Goal: Complete Application Form: Complete application form

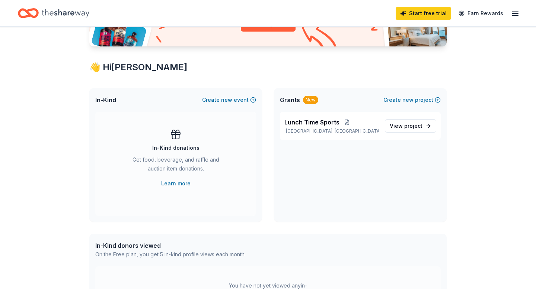
scroll to position [158, 0]
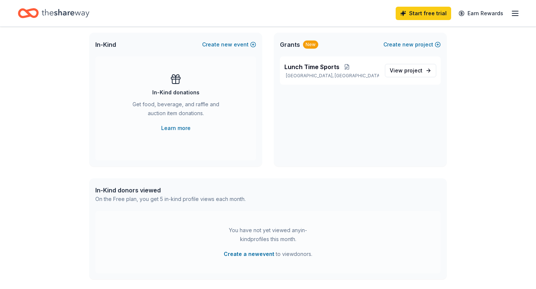
click at [235, 49] on div "In-Kind Create new event" at bounding box center [175, 45] width 173 height 24
click at [235, 46] on button "Create new event" at bounding box center [229, 44] width 54 height 9
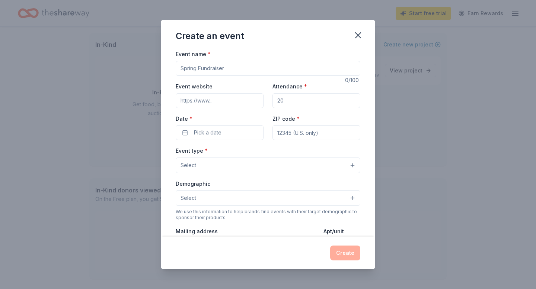
click at [231, 73] on input "Event name *" at bounding box center [268, 68] width 184 height 15
drag, startPoint x: 231, startPoint y: 73, endPoint x: 222, endPoint y: 72, distance: 8.9
click at [229, 73] on input "Event name *" at bounding box center [268, 68] width 184 height 15
type input "T"
type input "Fall Family Banquet"
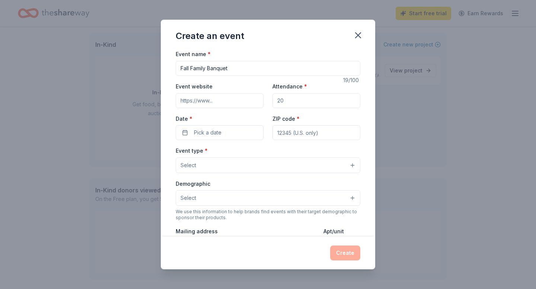
click at [298, 101] on input "Attendance *" at bounding box center [316, 100] width 88 height 15
type input "150"
click at [242, 130] on button "Pick a date" at bounding box center [220, 132] width 88 height 15
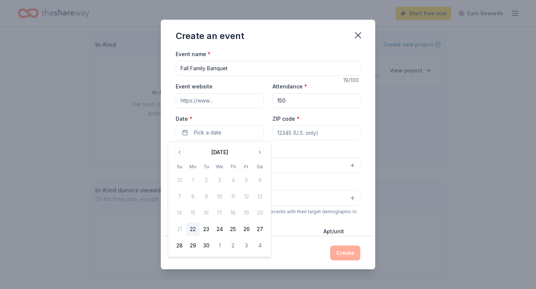
click at [266, 156] on div "[DATE] Su Mo Tu We Th Fr Sa 31 1 2 3 4 5 6 7 8 9 10 11 12 13 14 15 16 17 18 19 …" at bounding box center [219, 199] width 103 height 115
click at [263, 156] on button "Go to next month" at bounding box center [259, 152] width 10 height 10
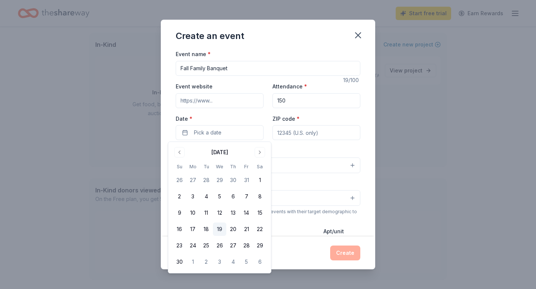
click at [215, 231] on button "19" at bounding box center [219, 229] width 13 height 13
click at [299, 133] on input "ZIP code *" at bounding box center [316, 132] width 88 height 15
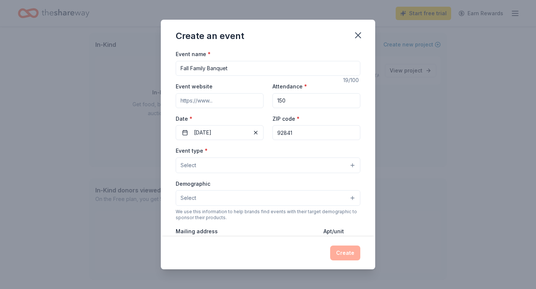
type input "92841"
click at [223, 162] on button "Select" at bounding box center [268, 166] width 184 height 16
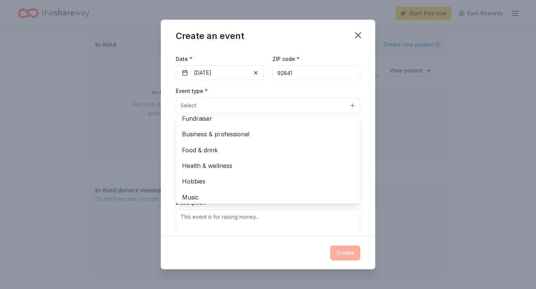
scroll to position [0, 0]
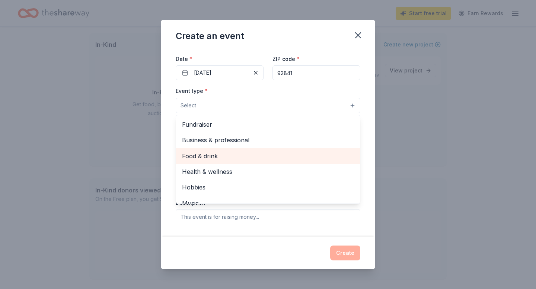
click at [236, 154] on span "Food & drink" at bounding box center [268, 156] width 172 height 10
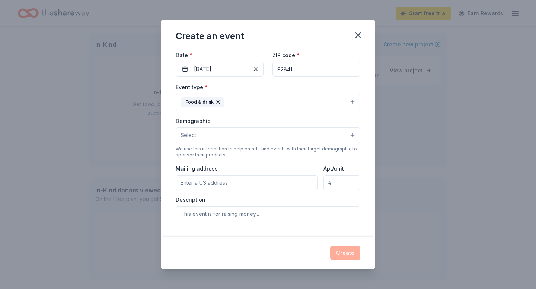
click at [251, 101] on button "Food & drink" at bounding box center [268, 102] width 184 height 16
click at [242, 136] on button "Select" at bounding box center [268, 136] width 184 height 16
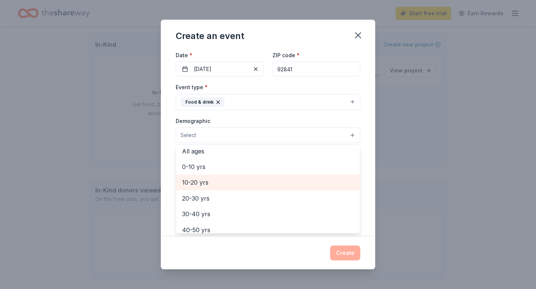
scroll to position [51, 0]
click at [230, 179] on span "10-20 yrs" at bounding box center [268, 182] width 172 height 10
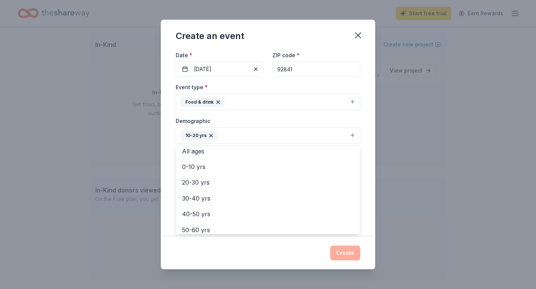
click at [283, 122] on div "Demographic 10-20 yrs All genders Mostly men Mostly women All ages [DEMOGRAPHIC…" at bounding box center [268, 130] width 184 height 28
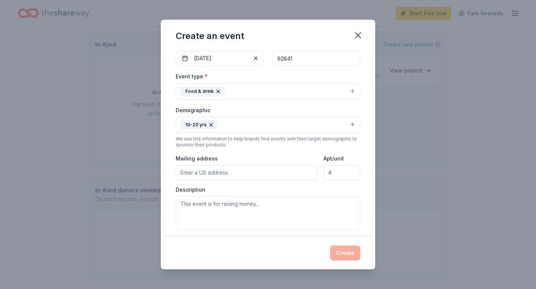
scroll to position [0, 0]
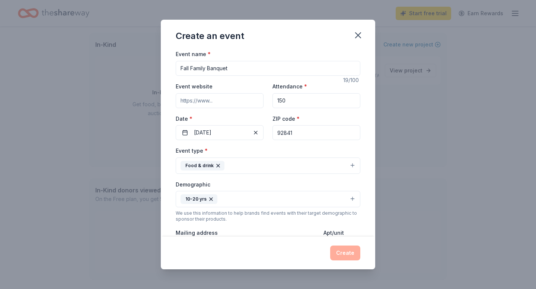
click at [247, 103] on input "Event website" at bounding box center [220, 100] width 88 height 15
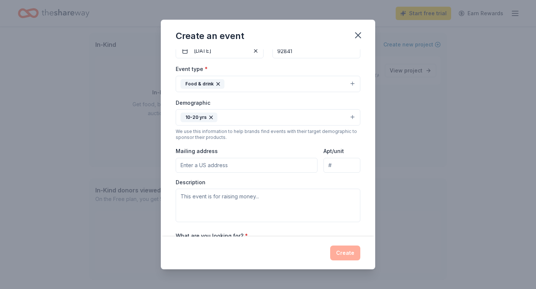
scroll to position [147, 0]
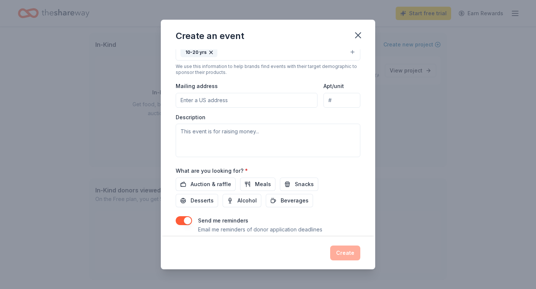
click at [247, 103] on input "Mailing address" at bounding box center [247, 100] width 142 height 15
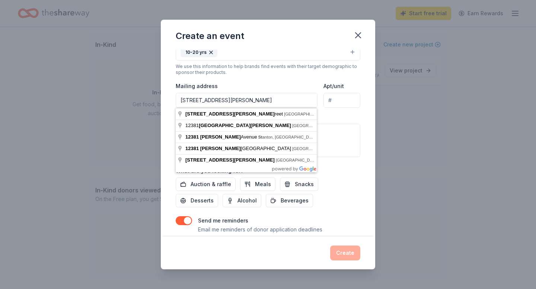
click at [303, 99] on input "[STREET_ADDRESS][PERSON_NAME]" at bounding box center [247, 100] width 142 height 15
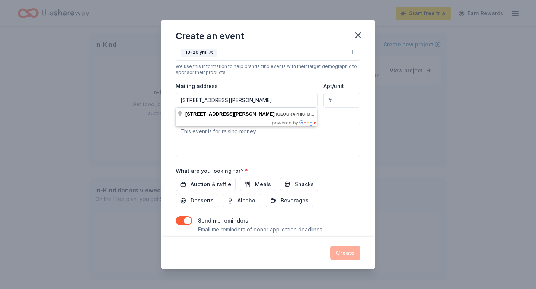
type input "[STREET_ADDRESS][PERSON_NAME]"
click at [287, 153] on textarea at bounding box center [268, 140] width 184 height 33
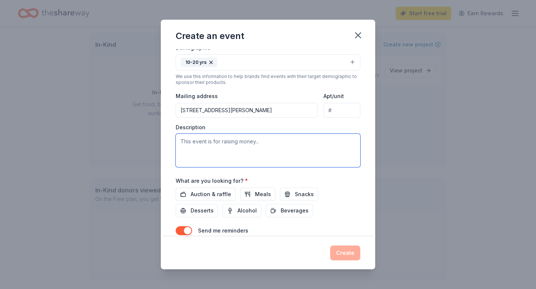
scroll to position [137, 0]
type textarea "Th"
paste textarea "Our Fall Family Banquet is a special evening designed to provide our students a…"
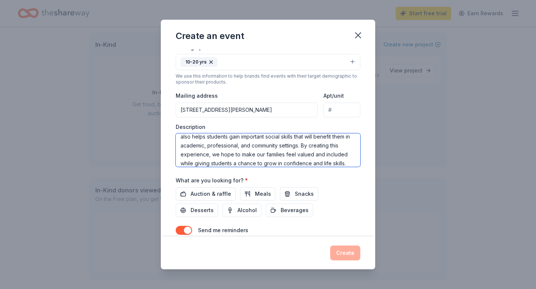
scroll to position [170, 0]
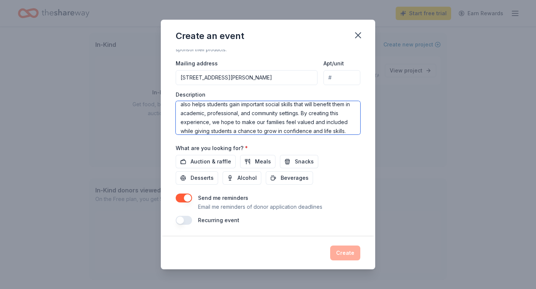
type textarea "Our Fall Family Banquet is a special evening designed to provide our students a…"
click at [333, 225] on div "Event name * Fall Family Banquet 19 /100 Event website Attendance * 150 Date * …" at bounding box center [268, 142] width 214 height 187
click at [226, 165] on span "Auction & raffle" at bounding box center [210, 161] width 41 height 9
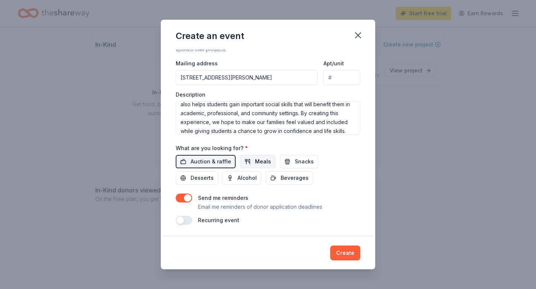
click at [257, 164] on span "Meals" at bounding box center [263, 161] width 16 height 9
click at [295, 164] on span "Snacks" at bounding box center [304, 161] width 19 height 9
click at [218, 171] on button "Desserts" at bounding box center [197, 177] width 42 height 13
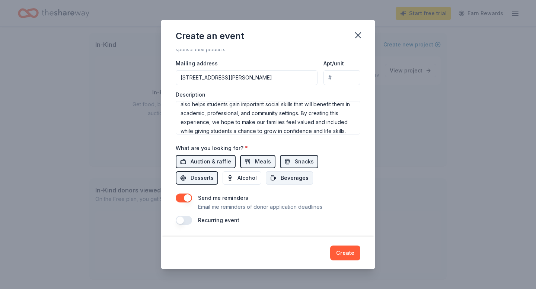
click at [266, 181] on button "Beverages" at bounding box center [289, 177] width 47 height 13
click at [344, 254] on button "Create" at bounding box center [345, 253] width 30 height 15
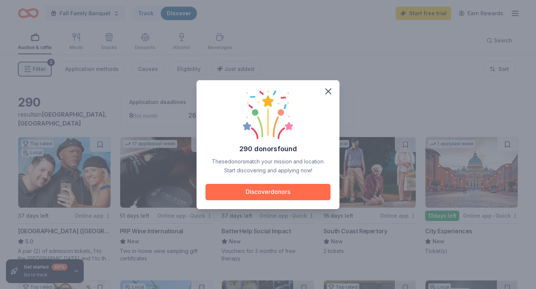
click at [297, 194] on button "Discover donors" at bounding box center [267, 192] width 125 height 16
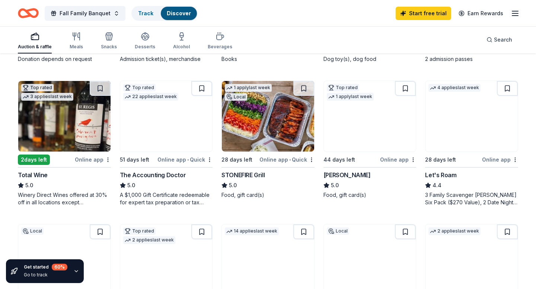
scroll to position [351, 0]
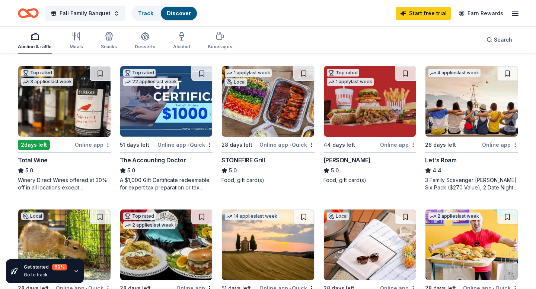
click at [274, 129] on img at bounding box center [268, 101] width 92 height 71
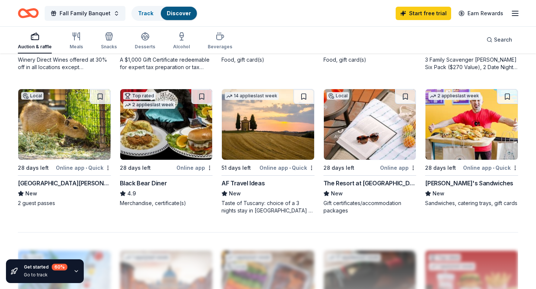
scroll to position [468, 0]
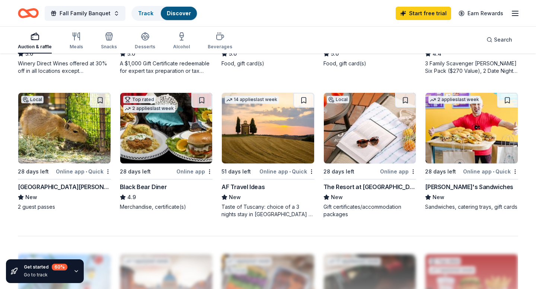
click at [169, 152] on img at bounding box center [166, 128] width 92 height 71
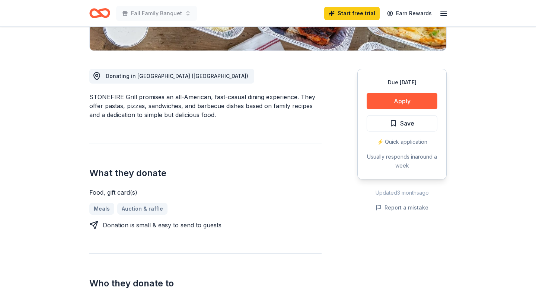
scroll to position [202, 0]
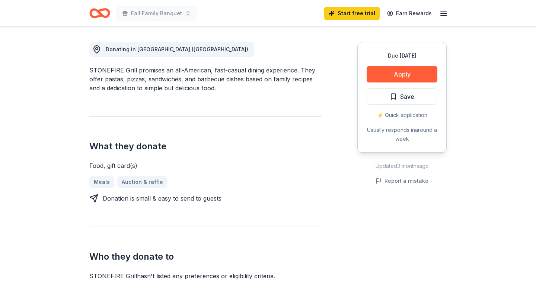
drag, startPoint x: 325, startPoint y: 101, endPoint x: 293, endPoint y: 60, distance: 52.7
click at [292, 59] on div "Donating in Greater Los Angeles (CA) STONEFIRE Grill promises an all-American, …" at bounding box center [267, 152] width 357 height 257
drag, startPoint x: 293, startPoint y: 60, endPoint x: 292, endPoint y: 98, distance: 38.3
click at [293, 99] on div "Donating in Greater Los Angeles (CA) STONEFIRE Grill promises an all-American, …" at bounding box center [205, 152] width 232 height 257
click at [292, 98] on div "Donating in Greater Los Angeles (CA) STONEFIRE Grill promises an all-American, …" at bounding box center [205, 152] width 232 height 257
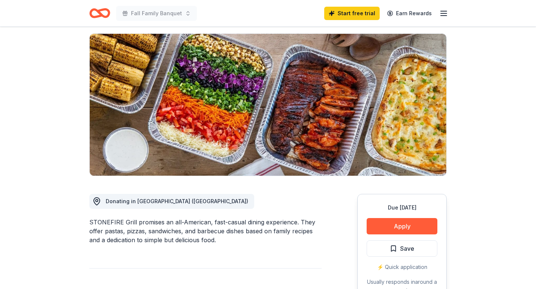
scroll to position [67, 0]
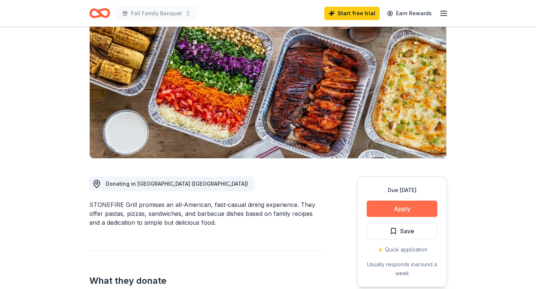
click at [381, 208] on button "Apply" at bounding box center [401, 209] width 71 height 16
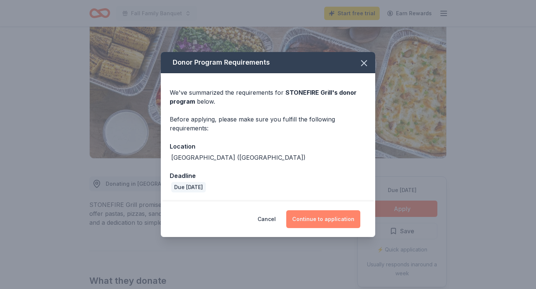
click at [306, 218] on button "Continue to application" at bounding box center [323, 220] width 74 height 18
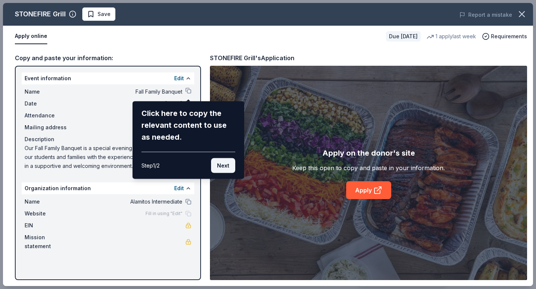
click at [223, 163] on button "Next" at bounding box center [223, 165] width 24 height 15
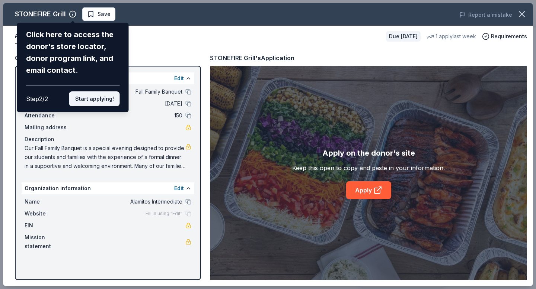
click at [96, 102] on button "Start applying!" at bounding box center [94, 98] width 51 height 15
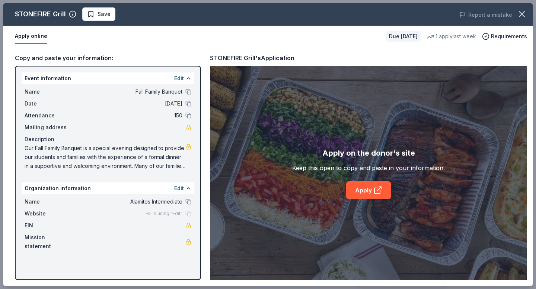
click at [173, 216] on span "Fill in using "Edit"" at bounding box center [163, 214] width 37 height 6
click at [183, 214] on div "Fill in using "Edit"" at bounding box center [168, 214] width 46 height 6
click at [186, 214] on div "Fill in using "Edit"" at bounding box center [168, 214] width 46 height 6
drag, startPoint x: 174, startPoint y: 76, endPoint x: 204, endPoint y: 202, distance: 129.6
click at [200, 200] on div "Event information Edit Name Fall Family Banquet Date 11/19/25 Attendance 150 Ma…" at bounding box center [108, 173] width 186 height 215
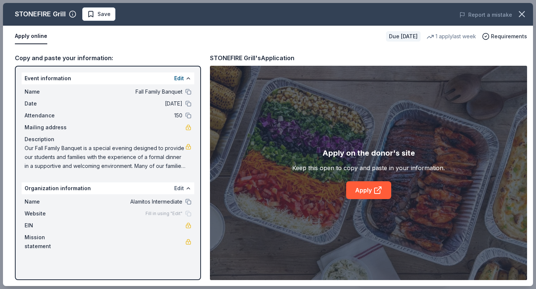
click at [180, 189] on button "Edit" at bounding box center [179, 188] width 10 height 9
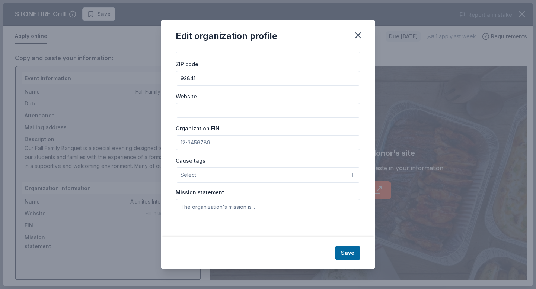
scroll to position [61, 0]
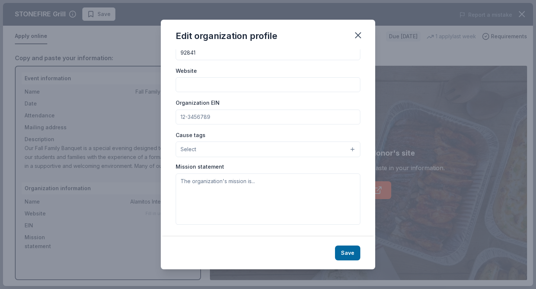
click at [240, 82] on input "Website" at bounding box center [268, 84] width 184 height 15
type input "alamitos.ggusd.us"
click at [228, 139] on div "Cause tags Select" at bounding box center [268, 144] width 184 height 27
click at [354, 255] on button "Save" at bounding box center [347, 253] width 25 height 15
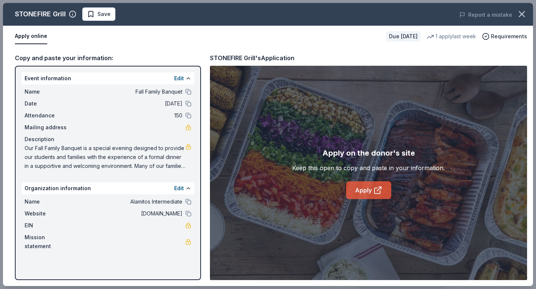
click at [366, 196] on link "Apply" at bounding box center [368, 191] width 45 height 18
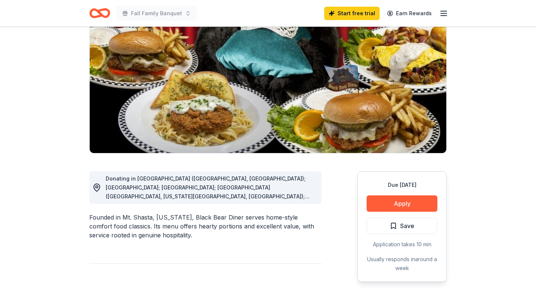
scroll to position [98, 0]
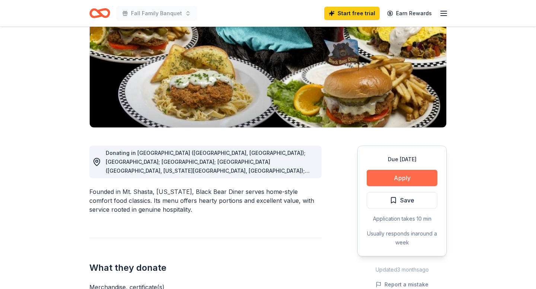
click at [382, 180] on button "Apply" at bounding box center [401, 178] width 71 height 16
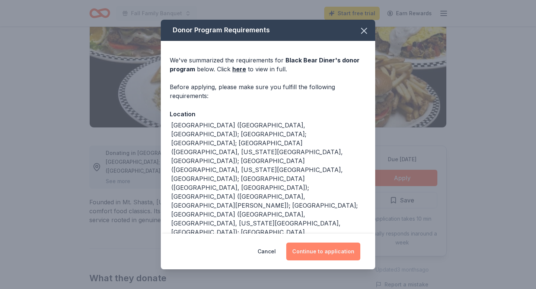
click at [301, 254] on button "Continue to application" at bounding box center [323, 252] width 74 height 18
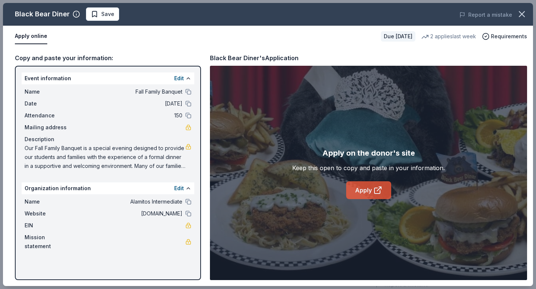
click at [356, 187] on link "Apply" at bounding box center [368, 191] width 45 height 18
